Goal: Task Accomplishment & Management: Complete application form

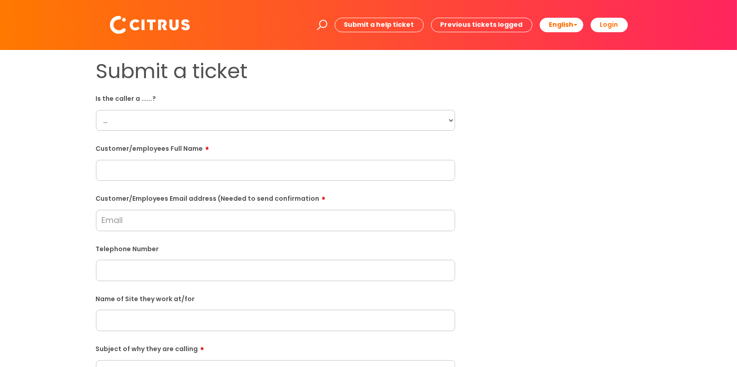
click at [176, 114] on select "... Citrus Customer Citrus Employee [DEMOGRAPHIC_DATA] Supplier" at bounding box center [275, 120] width 359 height 21
select select "Citrus Employee"
click at [96, 110] on select "... Citrus Customer Citrus Employee [DEMOGRAPHIC_DATA] Supplier" at bounding box center [275, 120] width 359 height 21
click at [172, 174] on input "text" at bounding box center [275, 170] width 359 height 21
click at [189, 162] on input "text" at bounding box center [275, 170] width 359 height 21
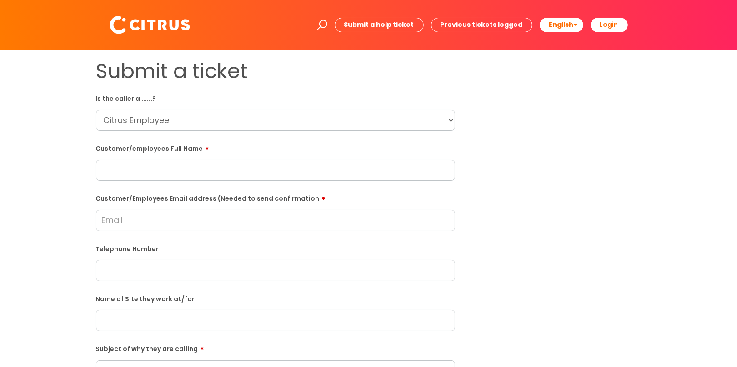
click at [162, 165] on input "text" at bounding box center [275, 170] width 359 height 21
click at [179, 174] on input "text" at bounding box center [275, 170] width 359 height 21
paste input "[PERSON_NAME]"
type input "[PERSON_NAME]"
click at [225, 226] on input "Customer/Employees Email address (Needed to send confirmation" at bounding box center [275, 220] width 359 height 21
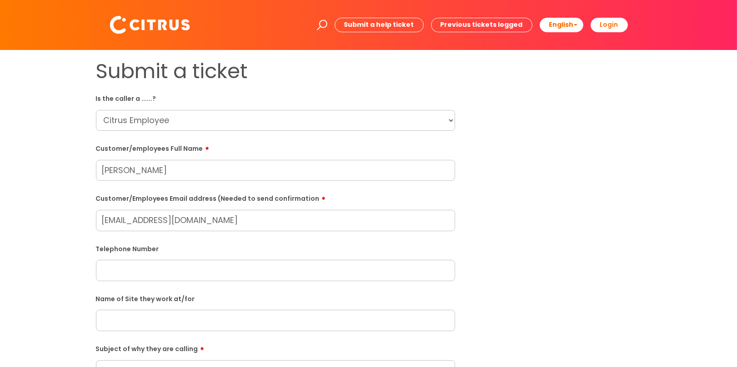
type input "[EMAIL_ADDRESS][DOMAIN_NAME]"
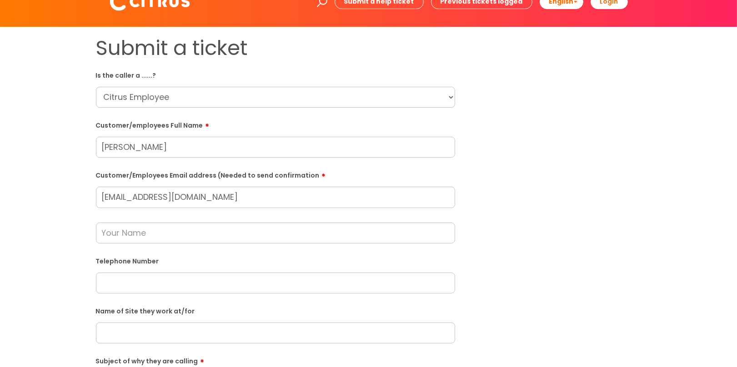
scroll to position [45, 0]
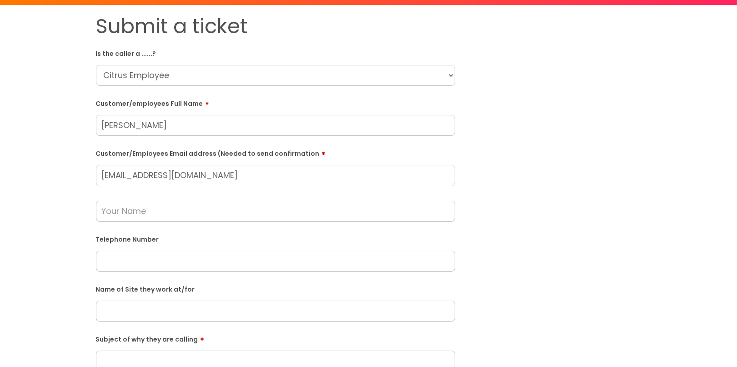
click at [142, 263] on input "text" at bounding box center [275, 261] width 359 height 21
paste input "07756084551"
click at [127, 266] on input "07756084551" at bounding box center [275, 261] width 359 height 21
type input "07756 084551"
click at [110, 211] on input "text" at bounding box center [275, 211] width 359 height 21
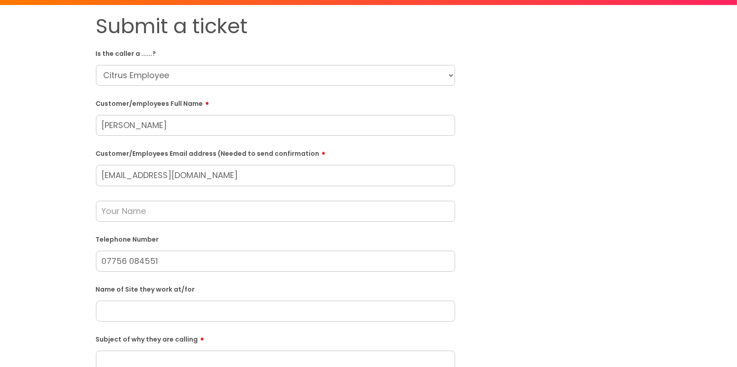
click at [138, 314] on input "text" at bounding box center [275, 311] width 359 height 21
click at [112, 311] on input "Co and" at bounding box center [275, 311] width 359 height 21
click at [165, 312] on input "Compey and" at bounding box center [275, 311] width 359 height 21
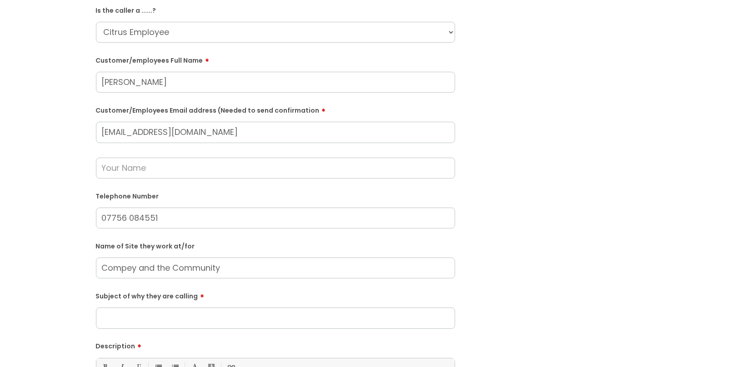
scroll to position [91, 0]
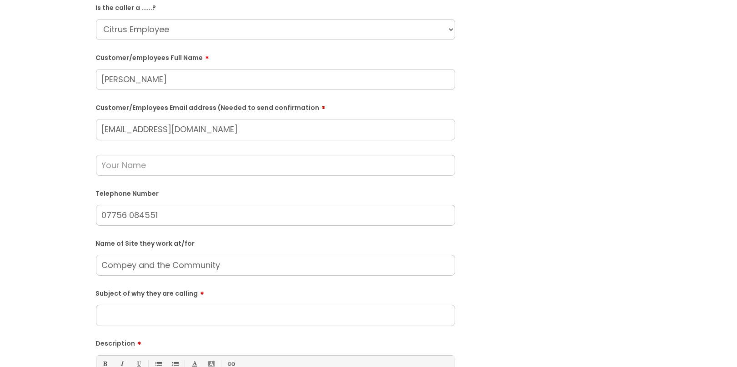
type input "Compey and the Community"
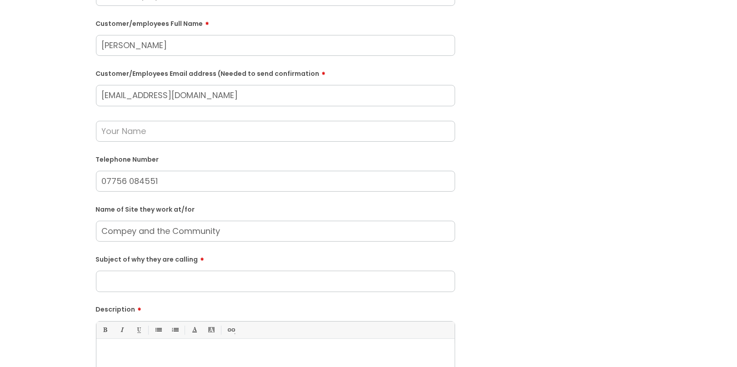
scroll to position [182, 0]
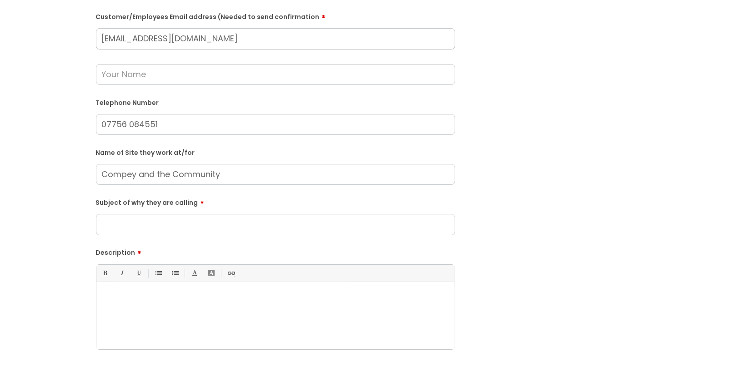
click at [155, 243] on form "Is the caller a ......? ... Citrus Customer Citrus Employee [DEMOGRAPHIC_DATA] …" at bounding box center [275, 165] width 359 height 513
click at [138, 347] on div at bounding box center [275, 318] width 358 height 63
paste div
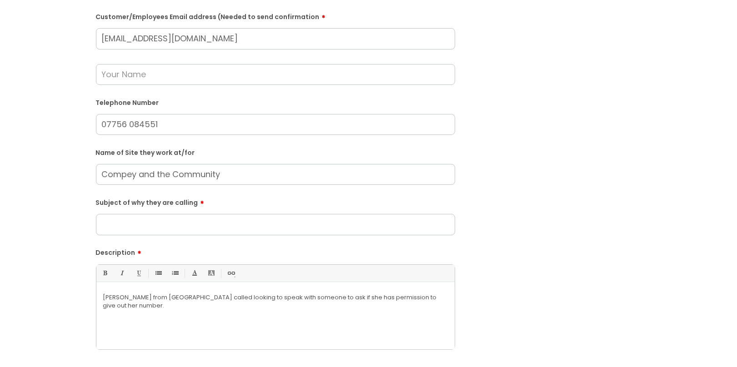
click at [165, 313] on div "[PERSON_NAME] from [GEOGRAPHIC_DATA] called looking to speak with someone to as…" at bounding box center [275, 318] width 358 height 63
drag, startPoint x: 341, startPoint y: 311, endPoint x: -46, endPoint y: 261, distance: 390.6
click at [0, 185] on html "Enter your search term here... Search Submit a help ticket Previous tickets log…" at bounding box center [368, 1] width 737 height 367
copy p "[PERSON_NAME] from [GEOGRAPHIC_DATA] called looking to speak with someone to as…"
click at [187, 231] on input "Subject of why they are calling" at bounding box center [275, 224] width 359 height 21
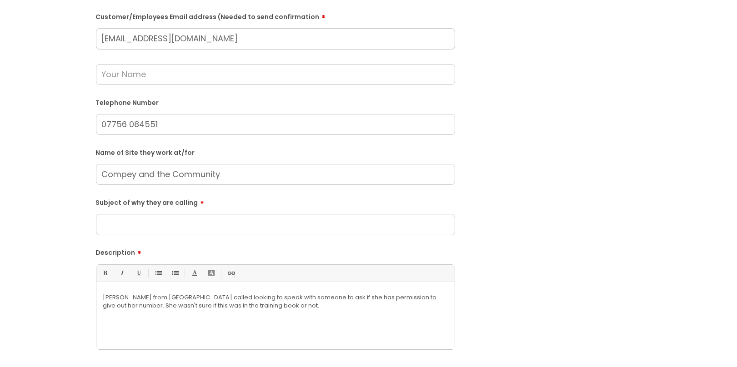
paste input "[PERSON_NAME] from [GEOGRAPHIC_DATA] called looking to speak with someone to as…"
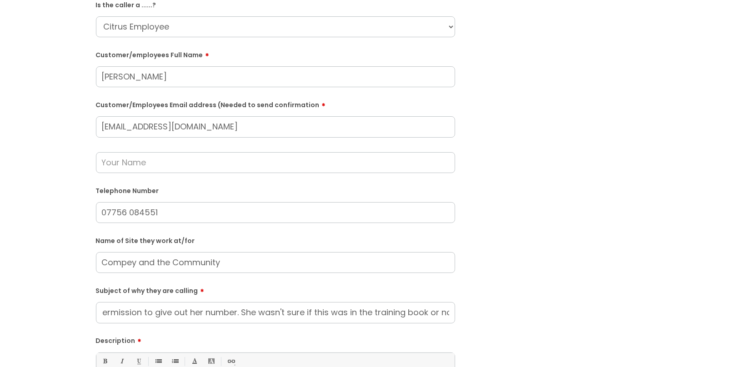
scroll to position [0, 0]
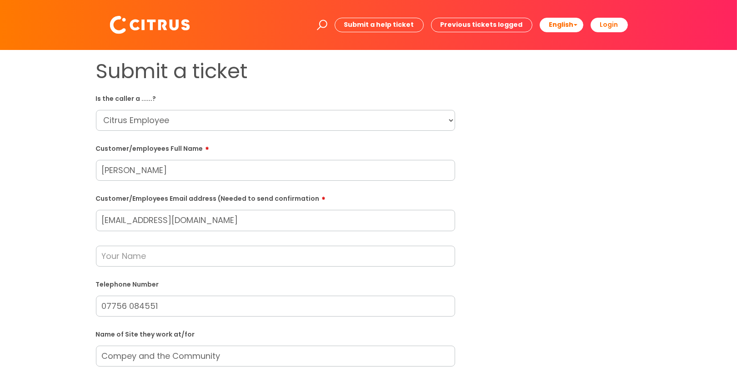
type input "[PERSON_NAME] from [GEOGRAPHIC_DATA] called looking to speak with someone to as…"
click at [164, 263] on input "text" at bounding box center [275, 256] width 359 height 21
type input "s"
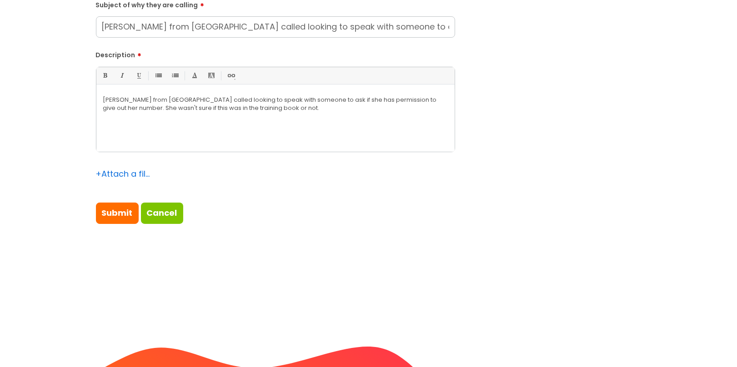
scroll to position [454, 0]
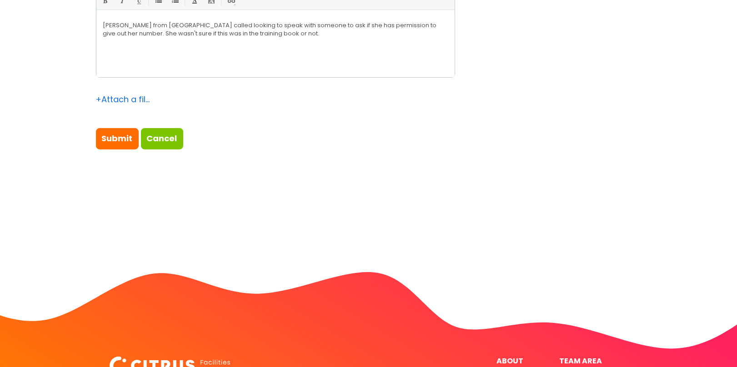
type input "[PERSON_NAME]"
click at [119, 142] on input "Submit" at bounding box center [117, 138] width 43 height 21
type input "Please Wait..."
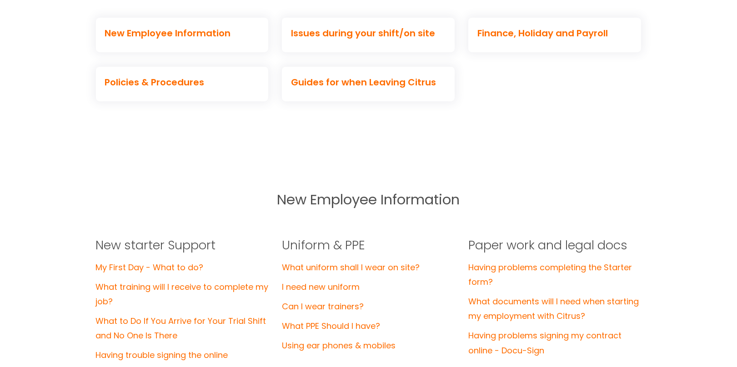
scroll to position [409, 0]
